Goal: Check status

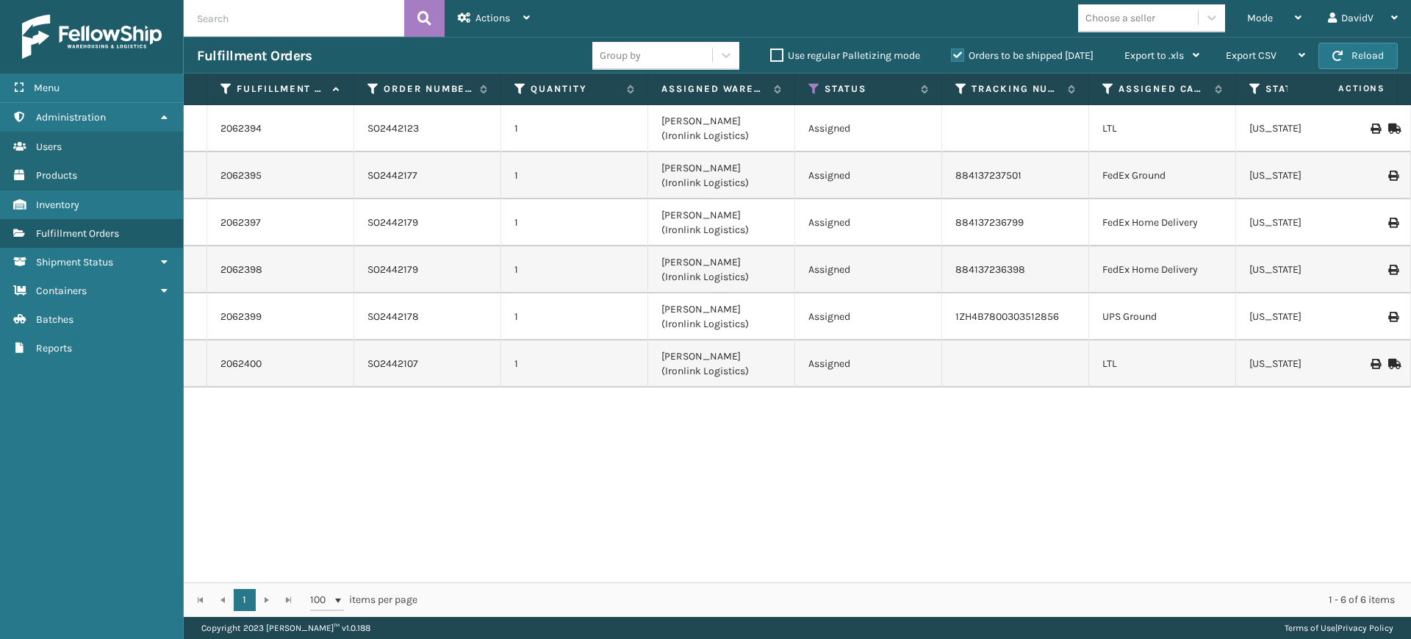
click at [954, 54] on label "Orders to be shipped [DATE]" at bounding box center [1022, 55] width 143 height 12
click at [952, 54] on input "Orders to be shipped [DATE]" at bounding box center [951, 52] width 1 height 10
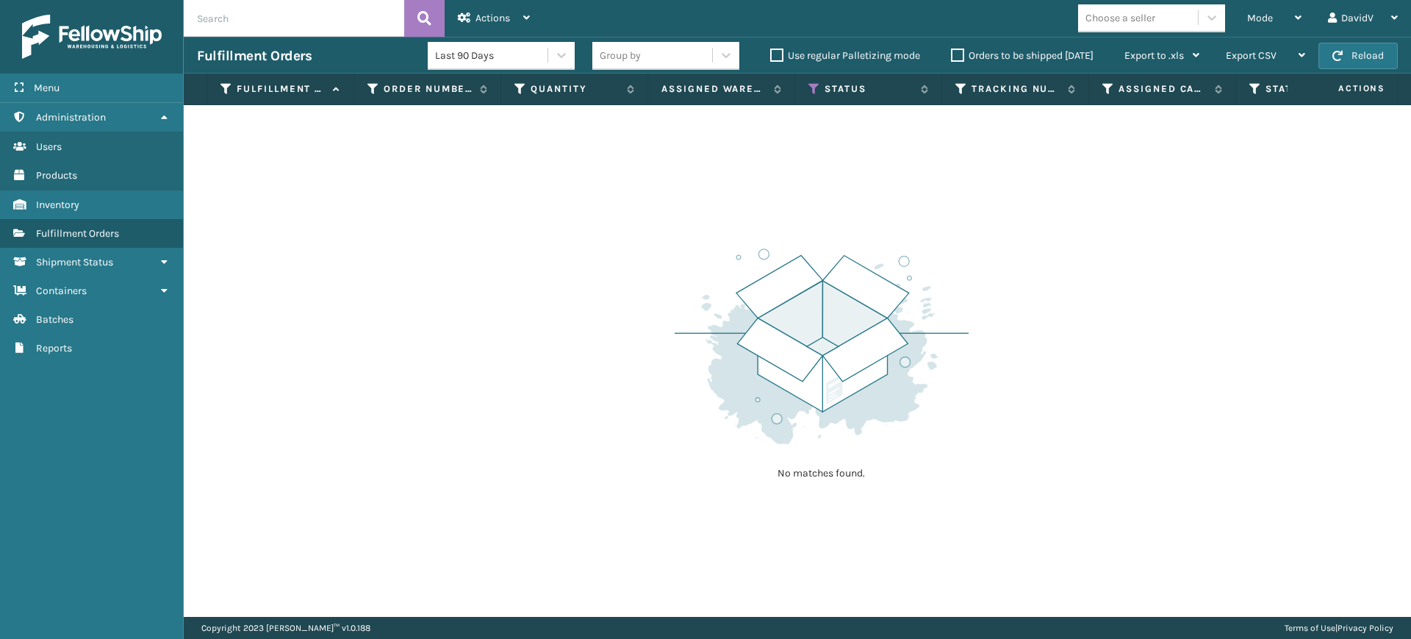
click at [954, 54] on label "Orders to be shipped [DATE]" at bounding box center [1022, 55] width 143 height 12
click at [952, 54] on input "Orders to be shipped [DATE]" at bounding box center [951, 52] width 1 height 10
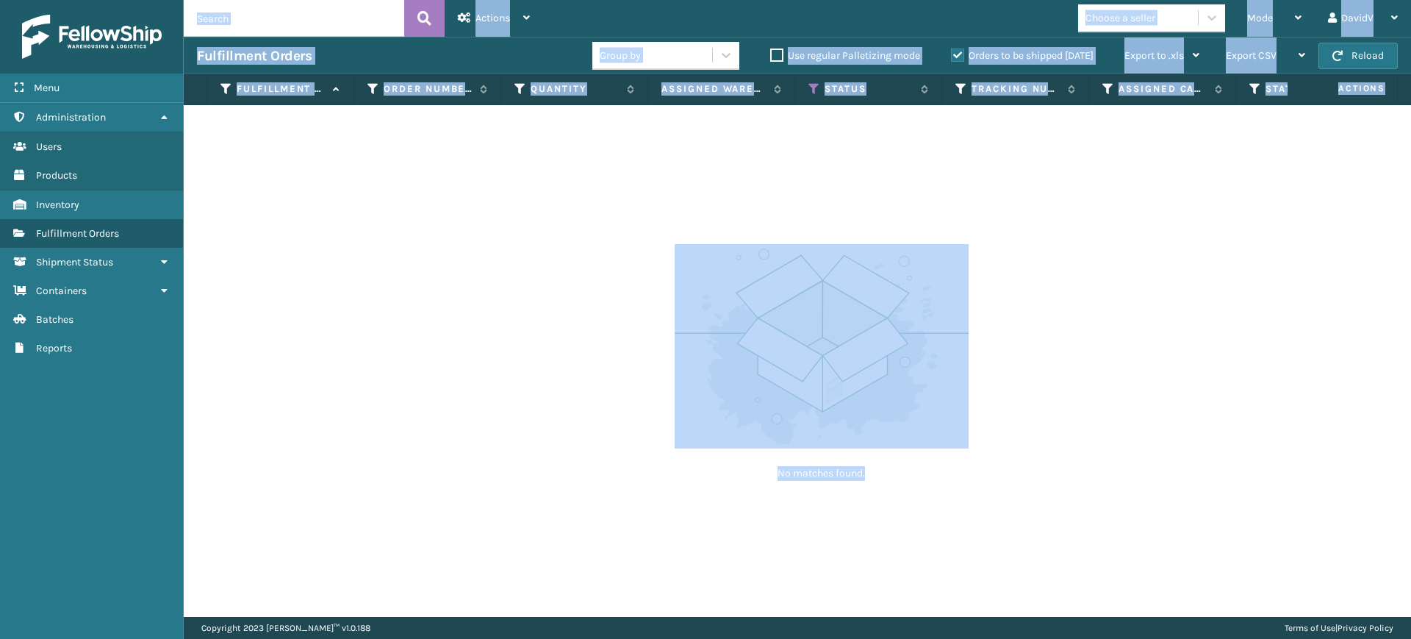
click at [951, 58] on label "Orders to be shipped [DATE]" at bounding box center [1022, 55] width 143 height 12
click at [951, 57] on input "Orders to be shipped [DATE]" at bounding box center [951, 52] width 1 height 10
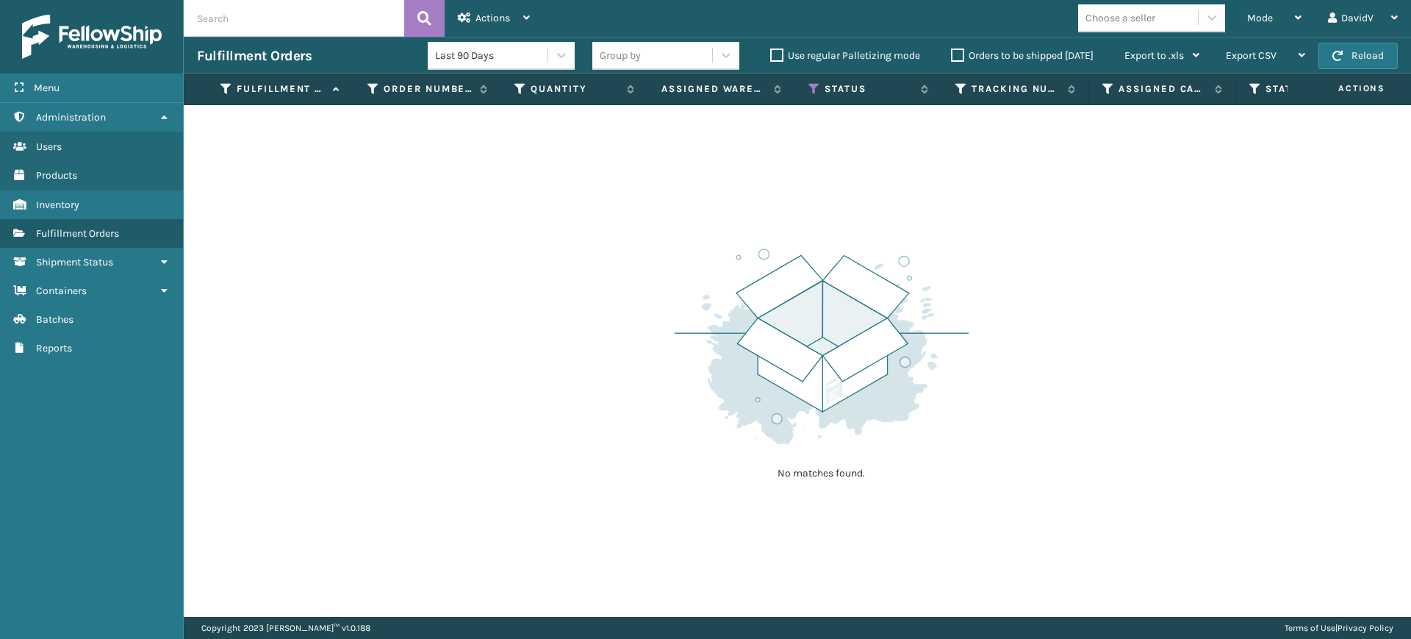
click at [951, 58] on label "Orders to be shipped [DATE]" at bounding box center [1022, 55] width 143 height 12
click at [951, 57] on input "Orders to be shipped [DATE]" at bounding box center [951, 52] width 1 height 10
click at [951, 58] on label "Orders to be shipped [DATE]" at bounding box center [1022, 55] width 143 height 12
click at [951, 57] on input "Orders to be shipped [DATE]" at bounding box center [951, 52] width 1 height 10
click at [951, 58] on label "Orders to be shipped [DATE]" at bounding box center [1022, 55] width 143 height 12
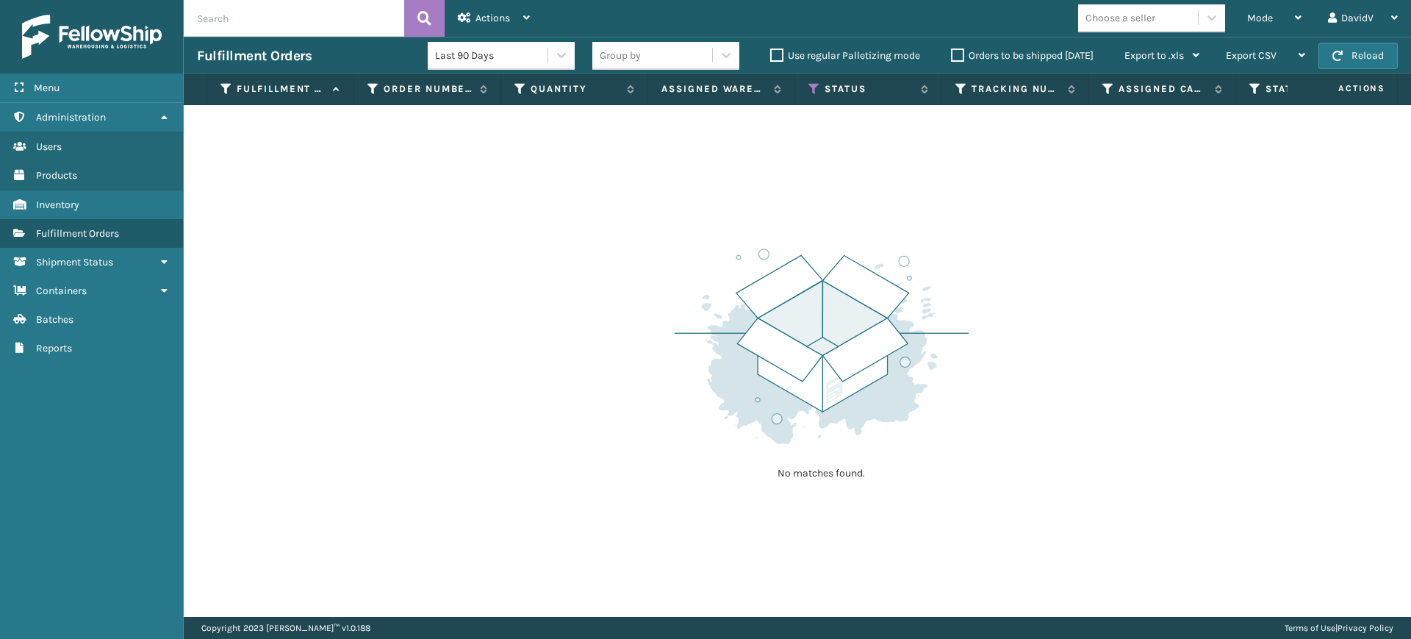
click at [951, 57] on input "Orders to be shipped [DATE]" at bounding box center [951, 52] width 1 height 10
